Goal: Transaction & Acquisition: Purchase product/service

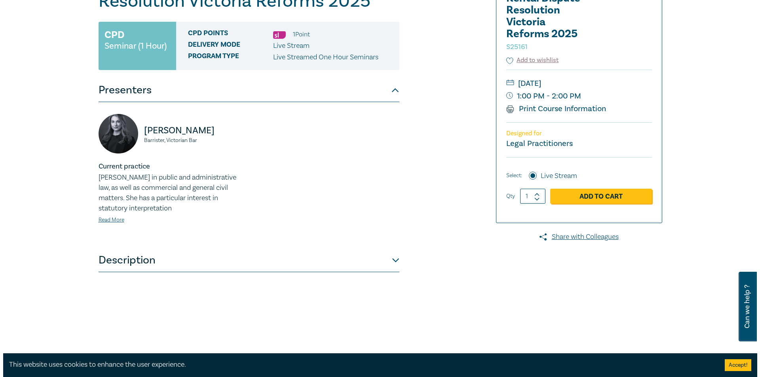
scroll to position [119, 0]
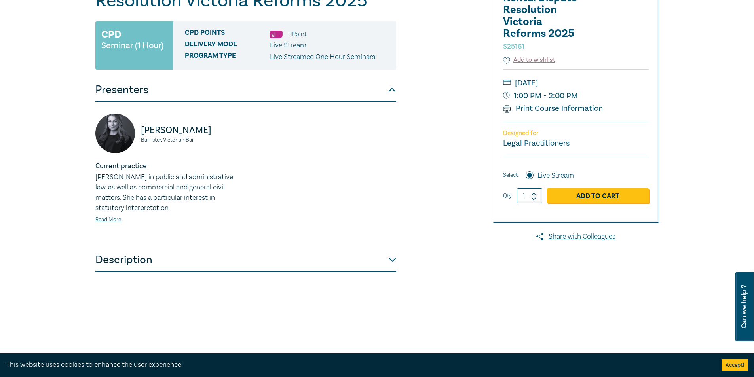
click at [394, 261] on button "Description" at bounding box center [245, 260] width 301 height 24
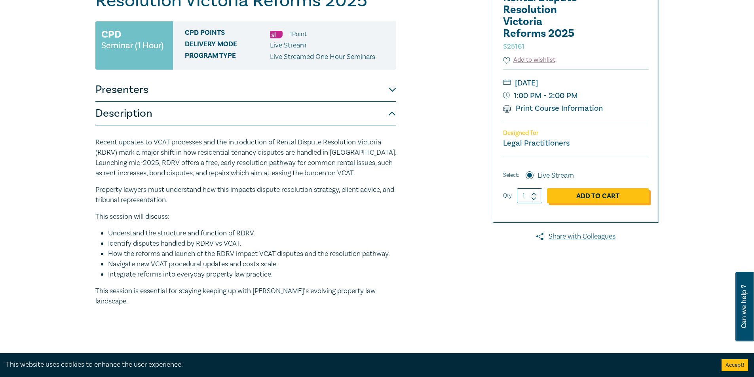
click at [589, 198] on link "Add to Cart" at bounding box center [598, 195] width 102 height 15
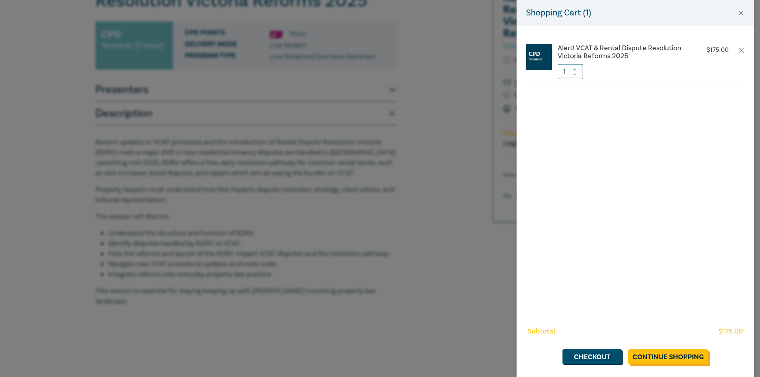
click at [675, 355] on link "Continue Shopping" at bounding box center [668, 357] width 80 height 15
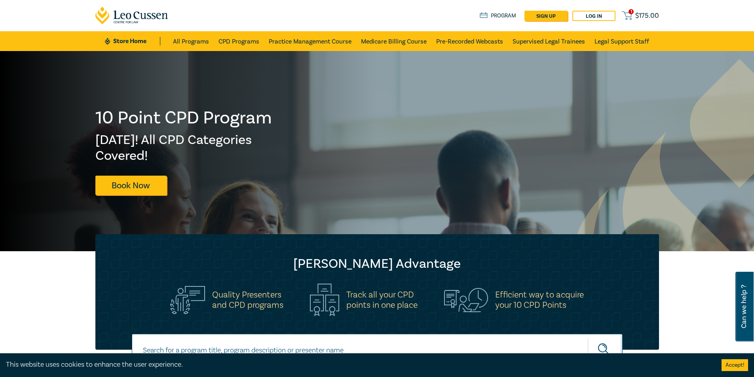
click at [642, 14] on span "$ 175.00" at bounding box center [648, 15] width 24 height 9
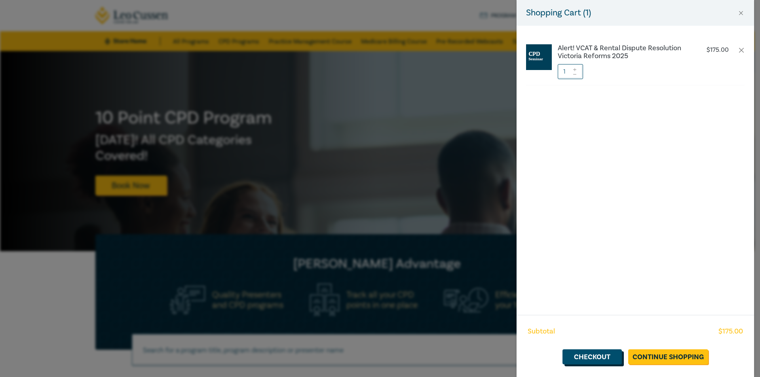
click at [593, 360] on link "Checkout" at bounding box center [592, 357] width 59 height 15
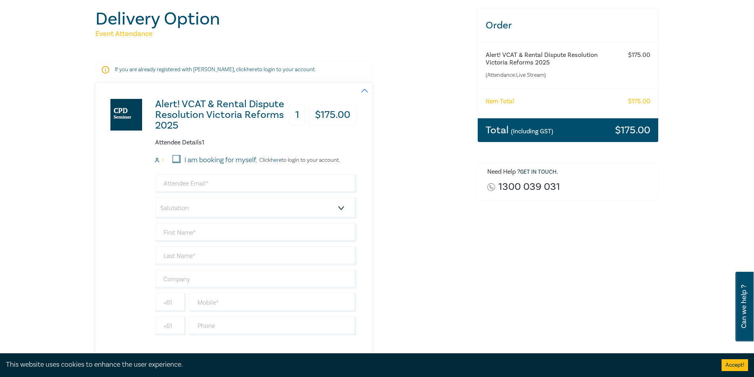
scroll to position [79, 0]
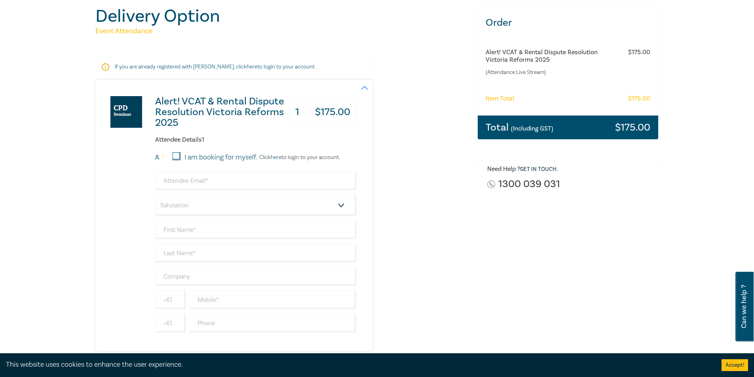
click at [177, 156] on input "I am booking for myself." at bounding box center [177, 156] width 8 height 8
checkbox input "false"
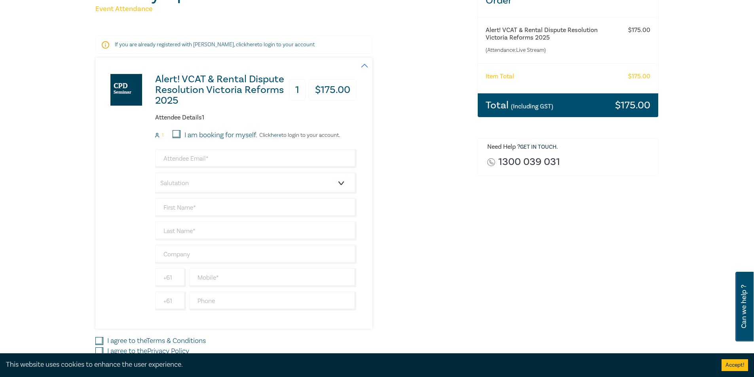
scroll to position [119, 0]
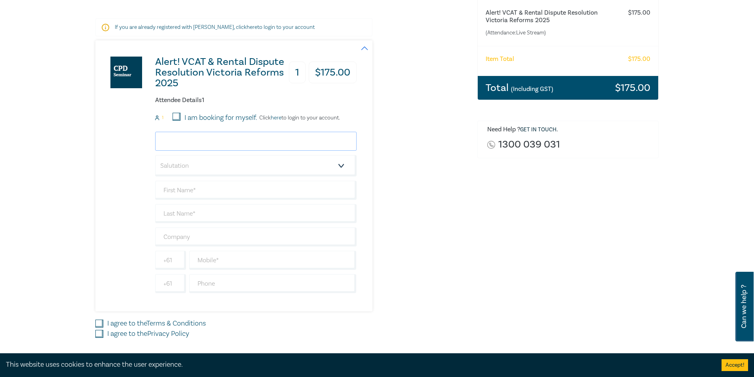
click at [185, 140] on input "email" at bounding box center [256, 141] width 202 height 19
type input "shona@phsolicitor.com.au"
click at [189, 166] on select "Salutation Mr. Mrs. Ms. Miss Dr. Prof. Other" at bounding box center [256, 165] width 202 height 21
click at [185, 185] on input "text" at bounding box center [256, 190] width 202 height 19
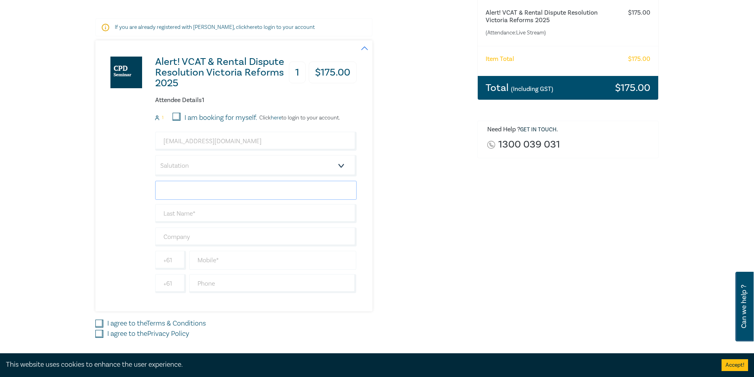
type input "Shona"
click at [180, 209] on input "text" at bounding box center [256, 213] width 202 height 19
type input "Lethbridge"
click at [181, 239] on input "text" at bounding box center [256, 237] width 202 height 19
type input "PH Solicitor"
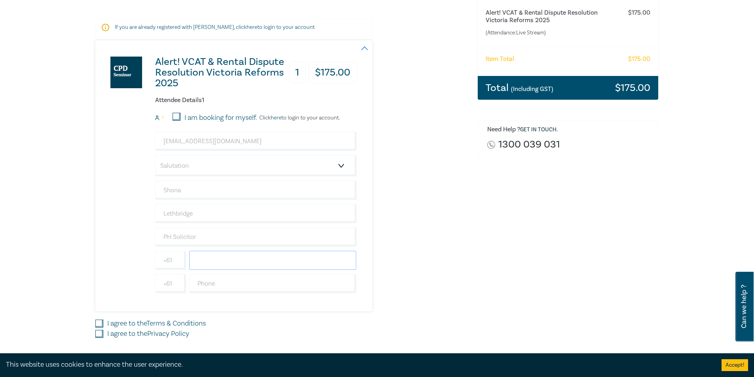
click at [219, 263] on input "text" at bounding box center [272, 260] width 167 height 19
type input "0415529186"
drag, startPoint x: 99, startPoint y: 326, endPoint x: 99, endPoint y: 330, distance: 4.4
click at [99, 327] on input "I agree to the Terms & Conditions" at bounding box center [99, 324] width 8 height 8
checkbox input "true"
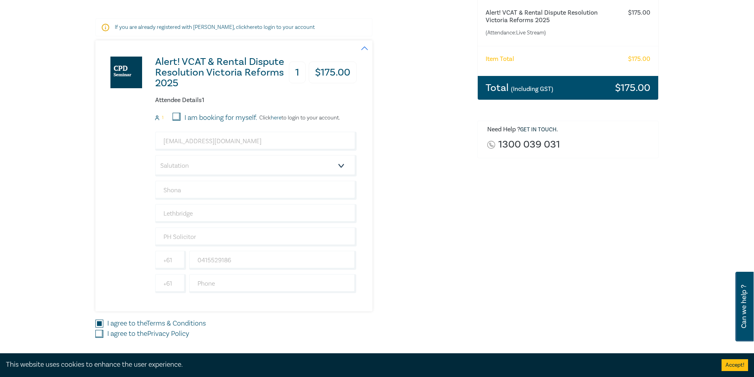
click at [100, 335] on input "I agree to the Privacy Policy" at bounding box center [99, 334] width 8 height 8
checkbox input "true"
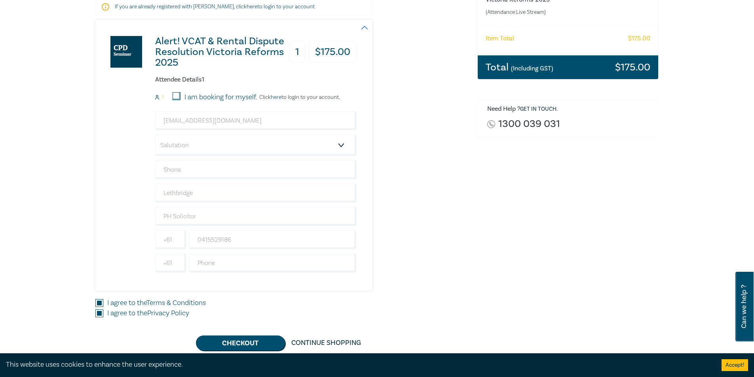
scroll to position [158, 0]
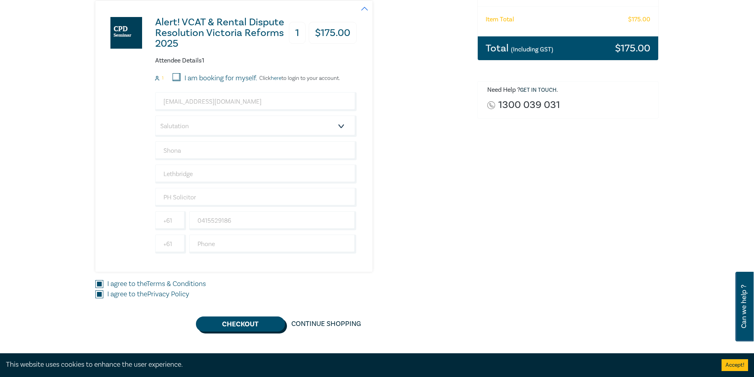
click at [244, 326] on button "Checkout" at bounding box center [240, 324] width 89 height 15
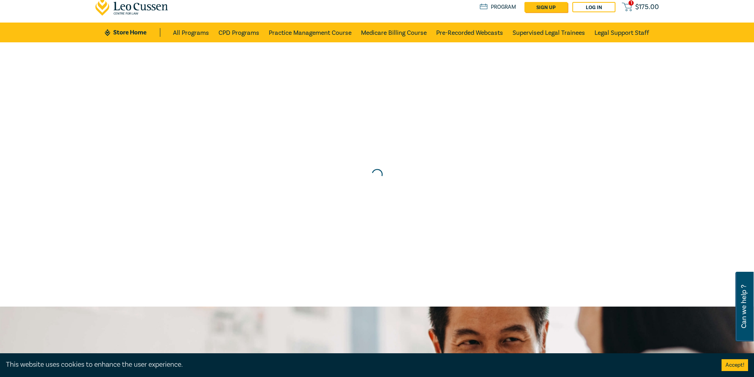
scroll to position [0, 0]
